Goal: Information Seeking & Learning: Understand process/instructions

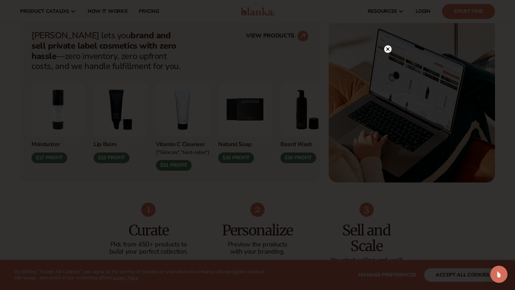
scroll to position [274, 0]
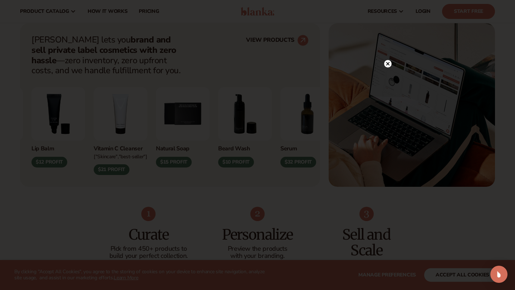
click at [387, 63] on icon at bounding box center [388, 64] width 4 height 4
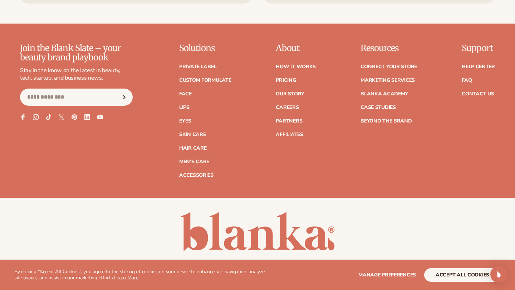
scroll to position [2868, 0]
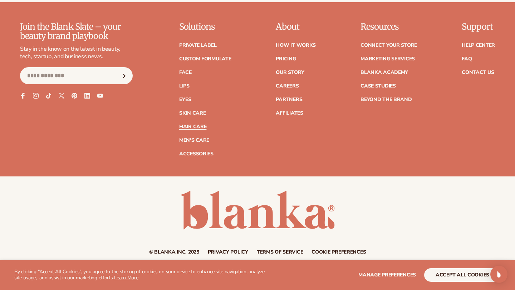
click at [197, 124] on link "Hair Care" at bounding box center [192, 126] width 27 height 5
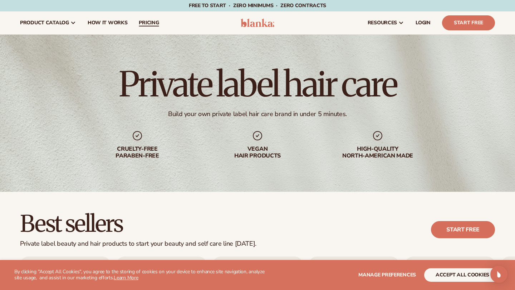
click at [145, 21] on span "pricing" at bounding box center [149, 23] width 20 height 6
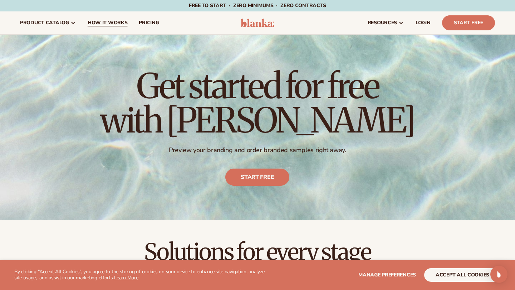
click at [102, 23] on span "How It Works" at bounding box center [108, 23] width 40 height 6
